Goal: Information Seeking & Learning: Learn about a topic

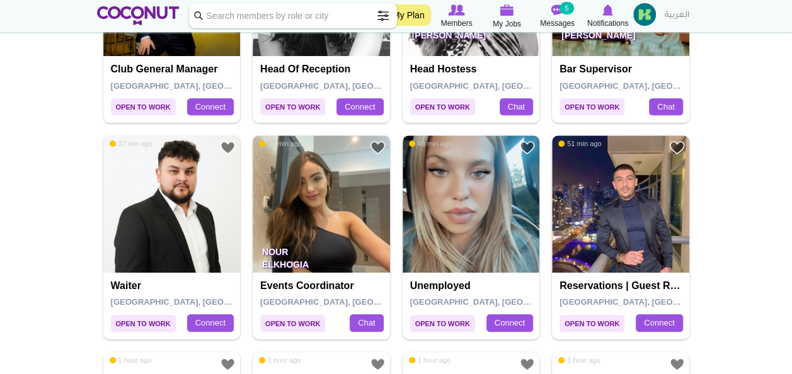
scroll to position [406, 0]
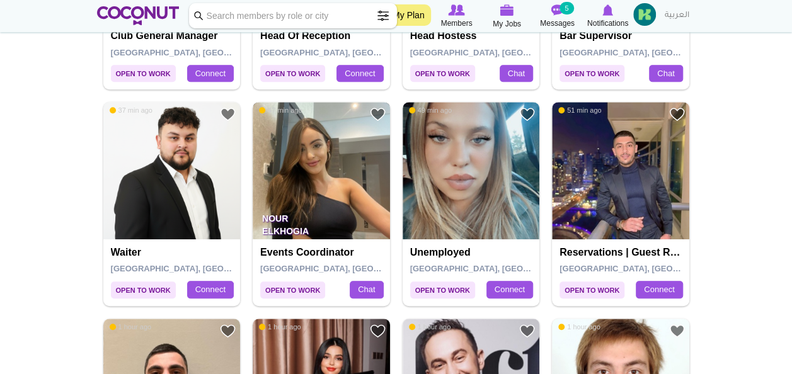
click at [360, 153] on img at bounding box center [321, 170] width 137 height 137
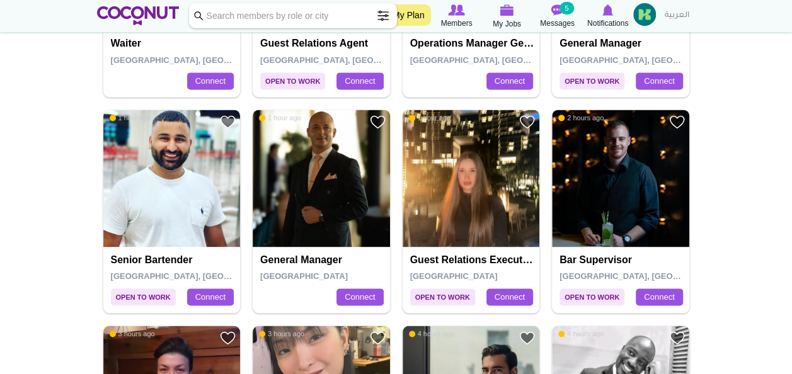
scroll to position [821, 0]
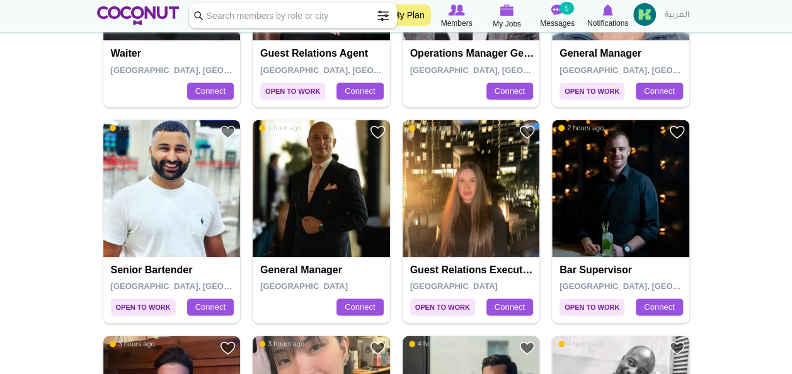
click at [493, 180] on img at bounding box center [471, 188] width 137 height 137
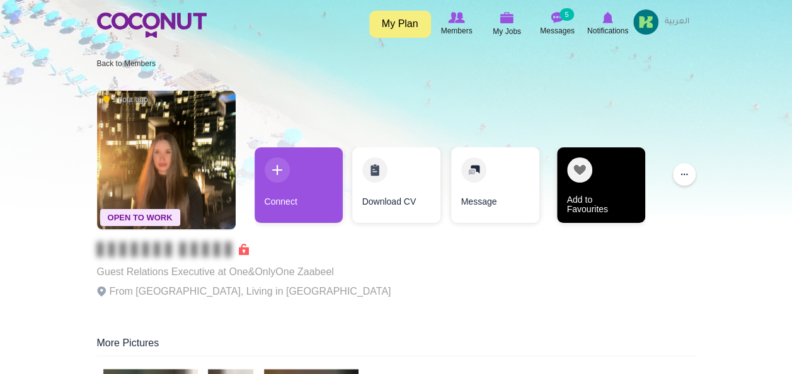
click at [580, 186] on link "Add to Favourites" at bounding box center [601, 185] width 88 height 76
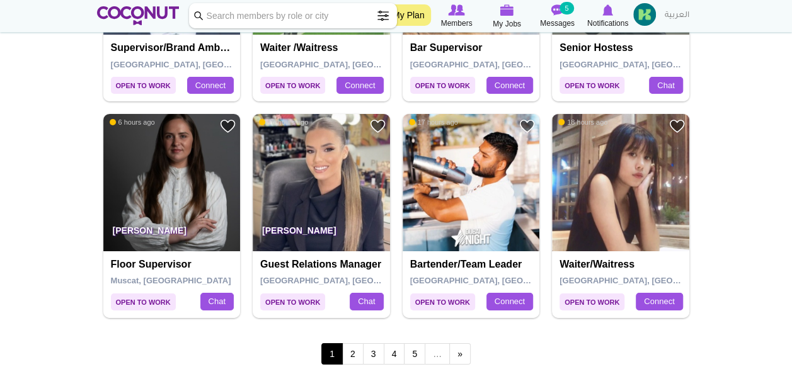
scroll to position [2141, 0]
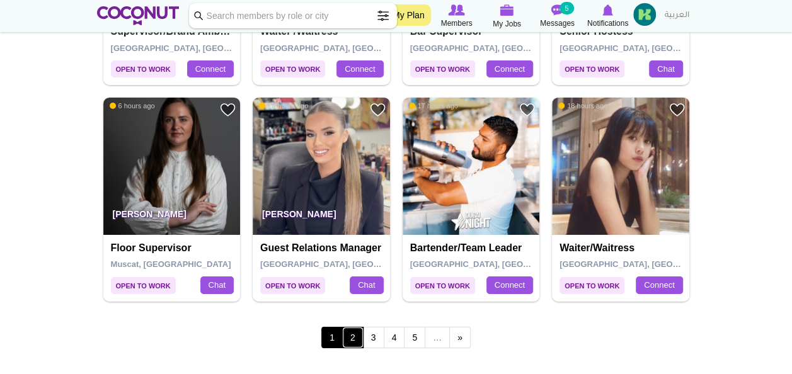
click at [358, 333] on link "2" at bounding box center [352, 337] width 21 height 21
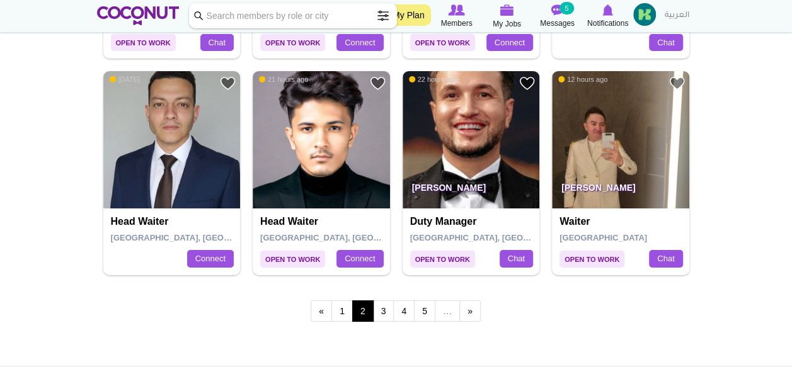
scroll to position [2157, 0]
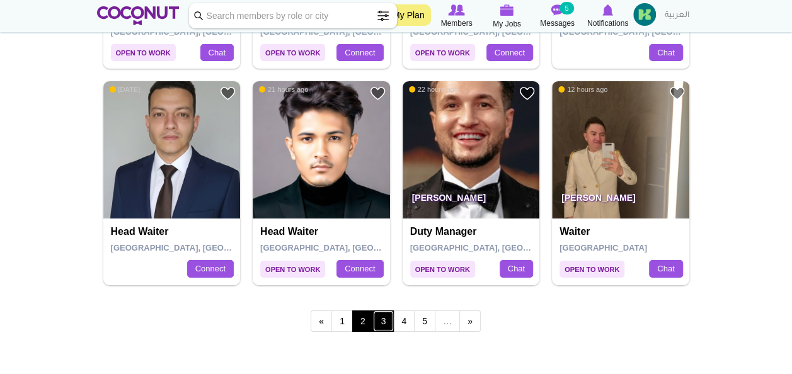
click at [384, 314] on link "3" at bounding box center [383, 321] width 21 height 21
click at [385, 314] on link "3" at bounding box center [383, 321] width 21 height 21
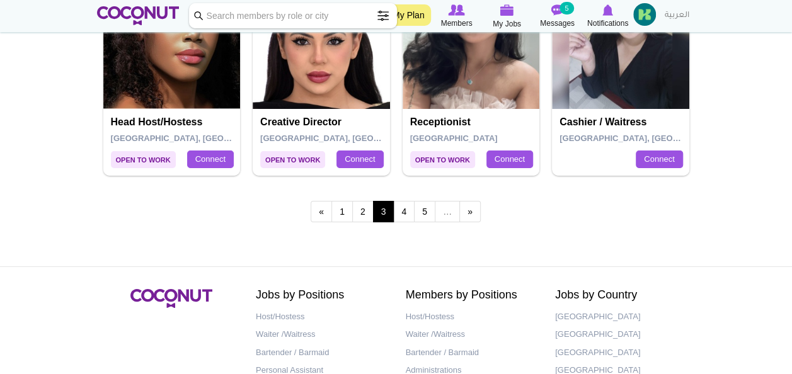
scroll to position [2264, 0]
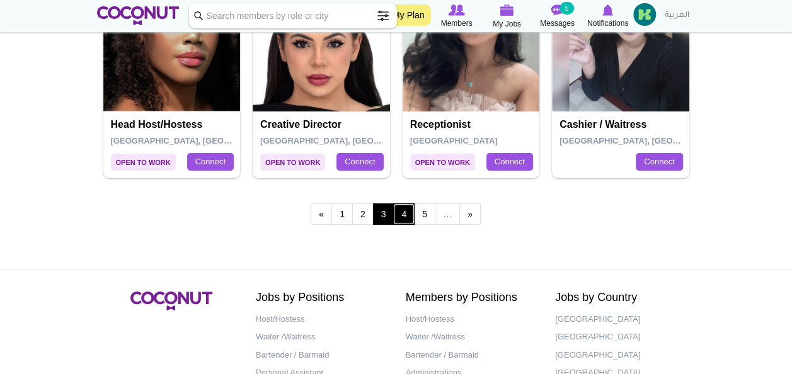
click at [408, 211] on link "4" at bounding box center [403, 213] width 21 height 21
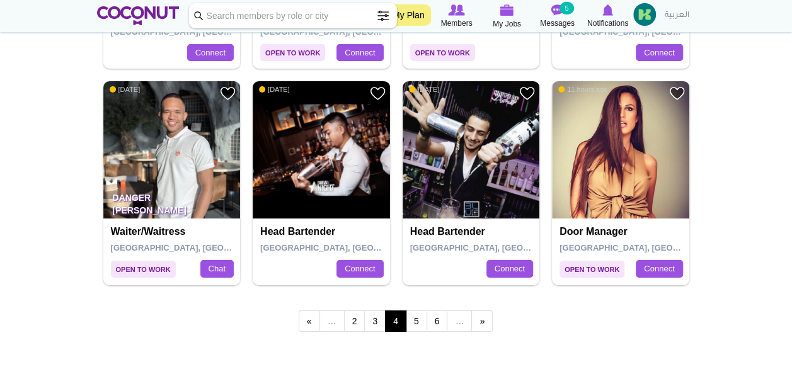
scroll to position [2184, 0]
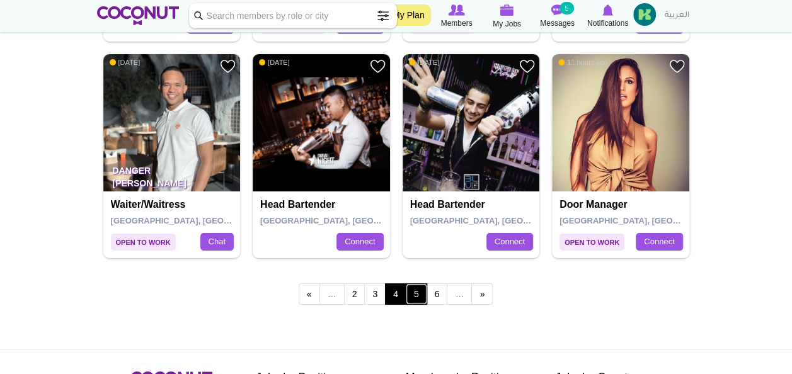
click at [415, 284] on link "5" at bounding box center [416, 294] width 21 height 21
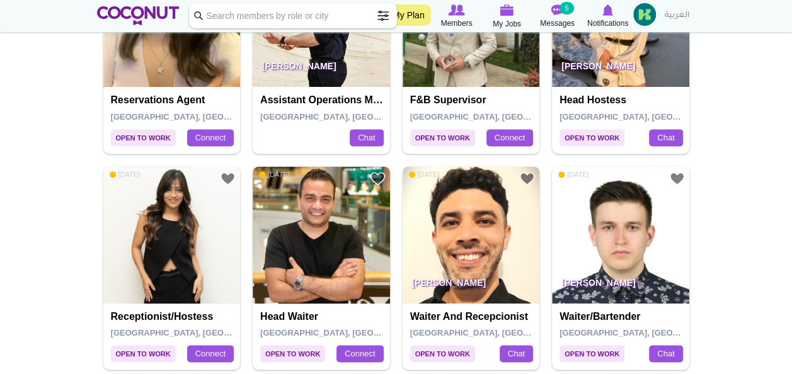
scroll to position [784, 0]
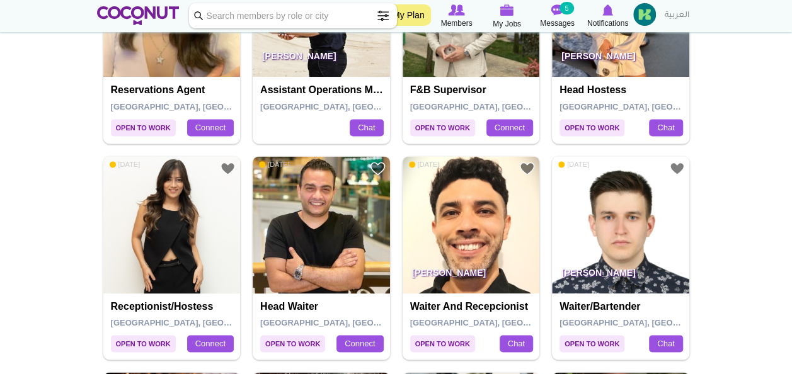
drag, startPoint x: 789, startPoint y: 151, endPoint x: 788, endPoint y: 173, distance: 21.5
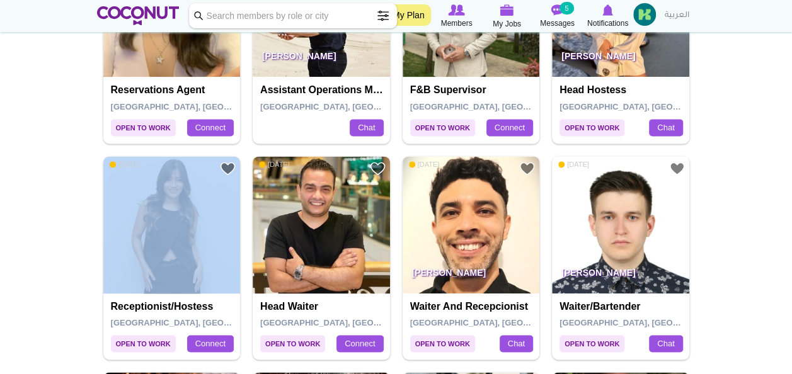
drag, startPoint x: 788, startPoint y: 173, endPoint x: 759, endPoint y: 113, distance: 66.5
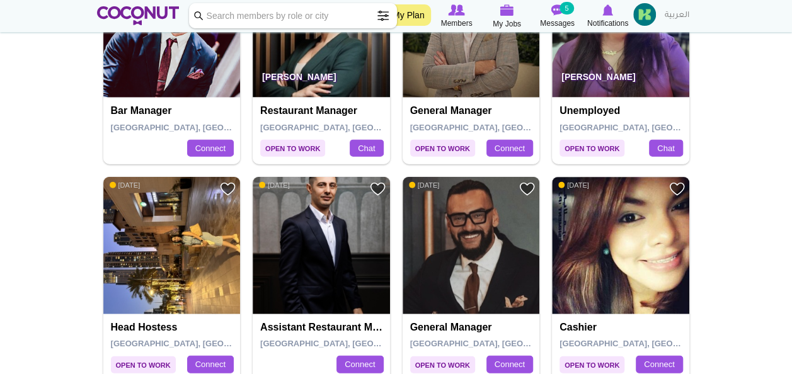
scroll to position [1416, 0]
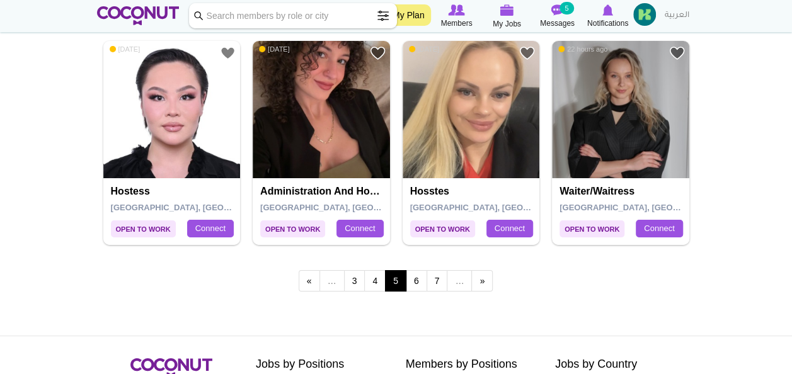
scroll to position [2201, 0]
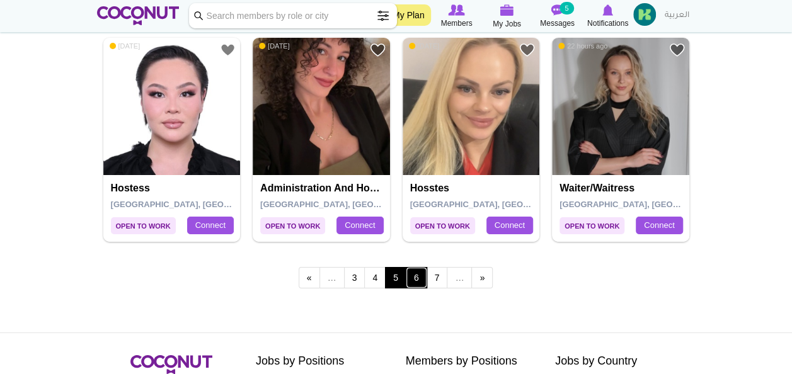
click at [415, 272] on link "6" at bounding box center [416, 277] width 21 height 21
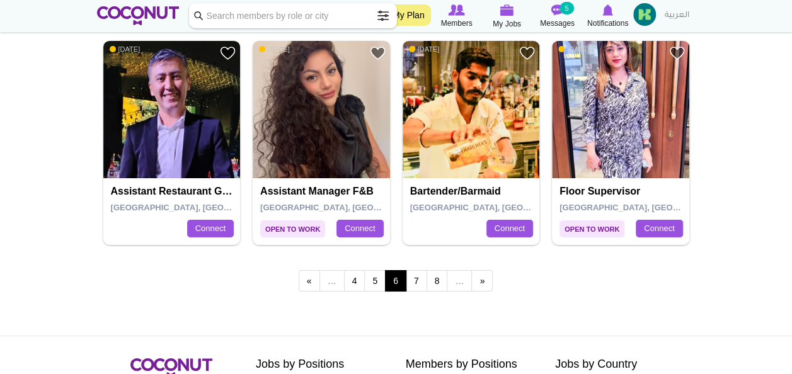
scroll to position [2208, 0]
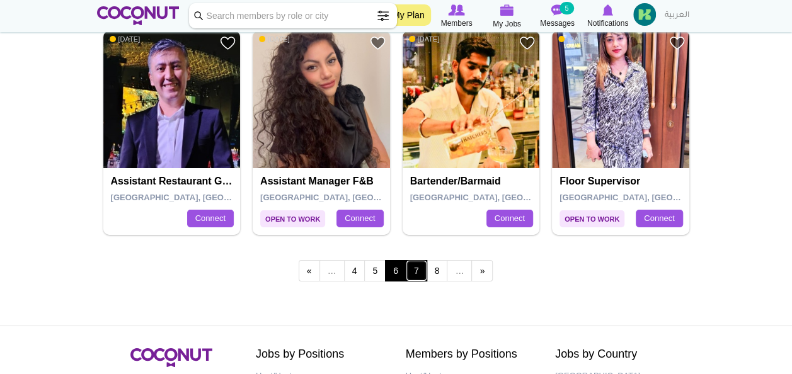
click at [423, 267] on link "7" at bounding box center [416, 270] width 21 height 21
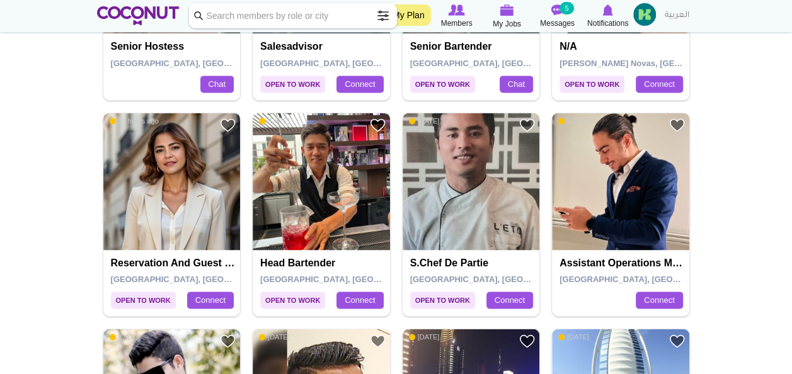
scroll to position [761, 0]
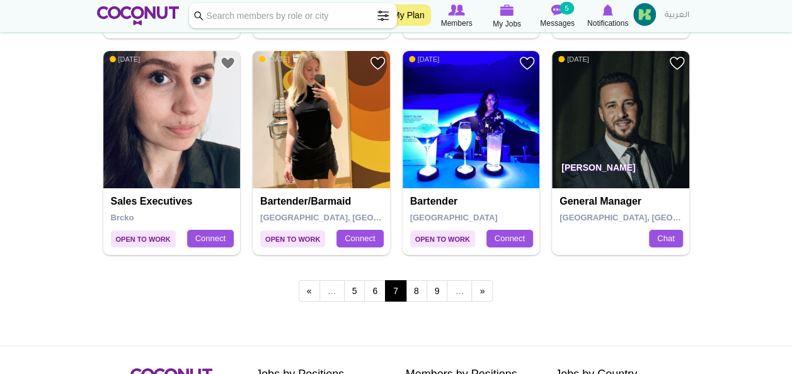
scroll to position [2184, 0]
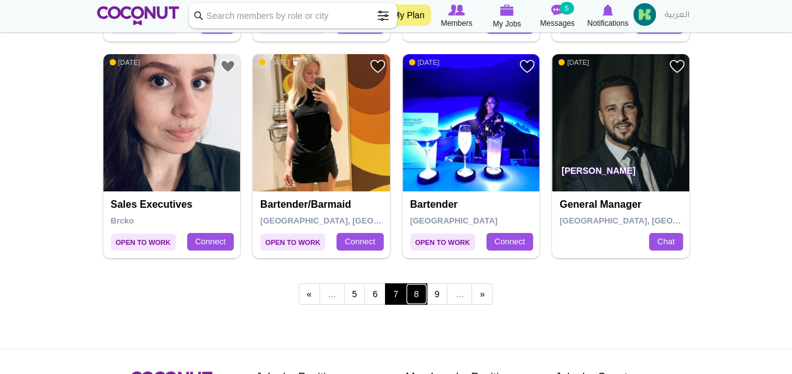
click at [423, 287] on link "8" at bounding box center [416, 294] width 21 height 21
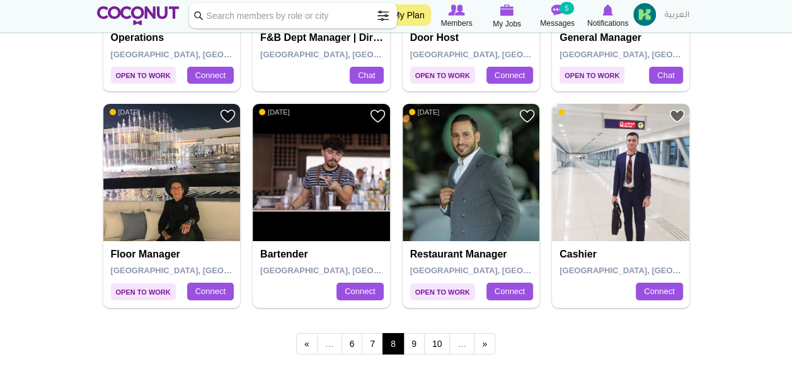
scroll to position [2254, 0]
